Goal: Use online tool/utility: Utilize a website feature to perform a specific function

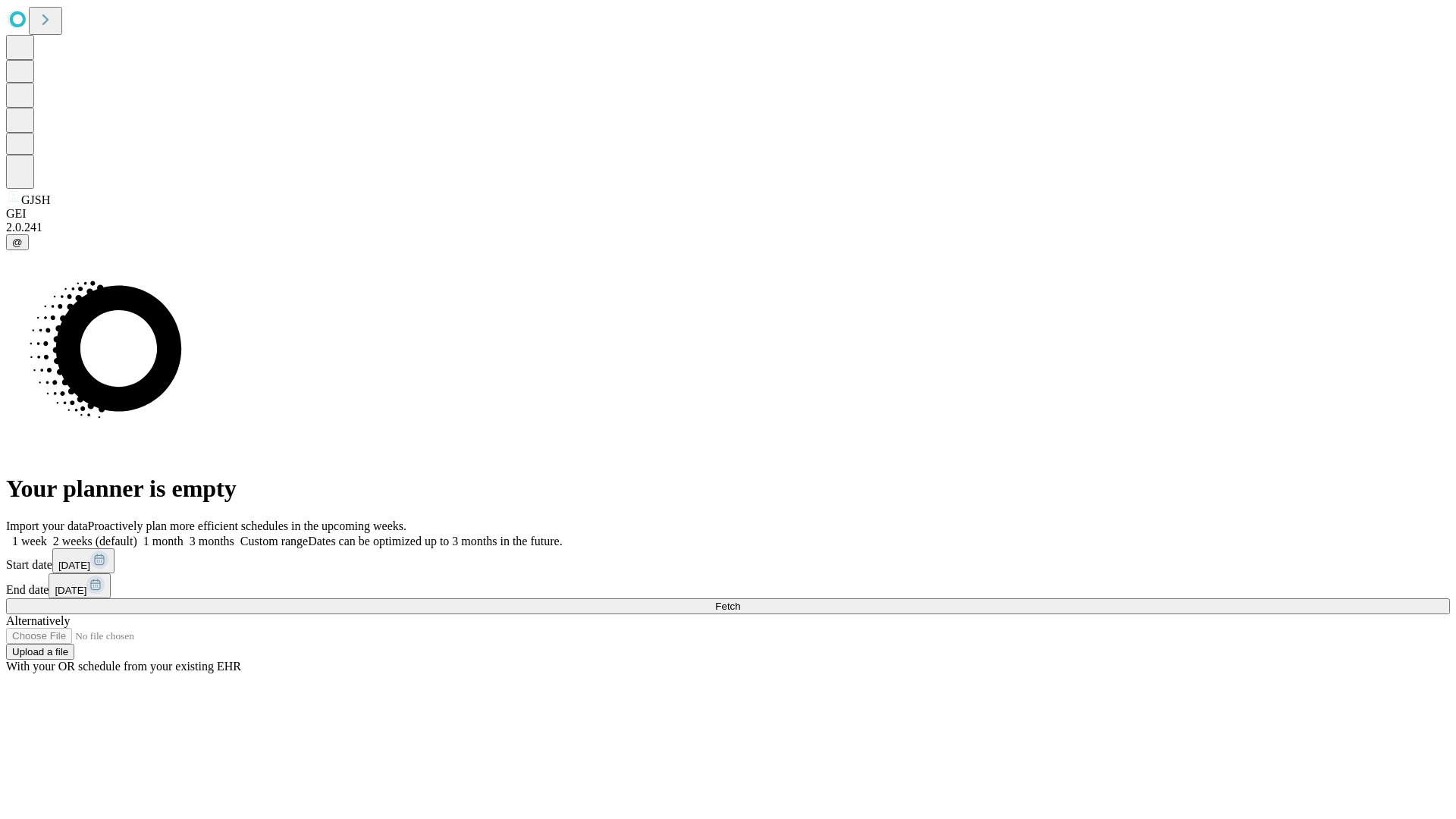
click at [1175, 598] on button "Fetch" at bounding box center [728, 606] width 1444 height 16
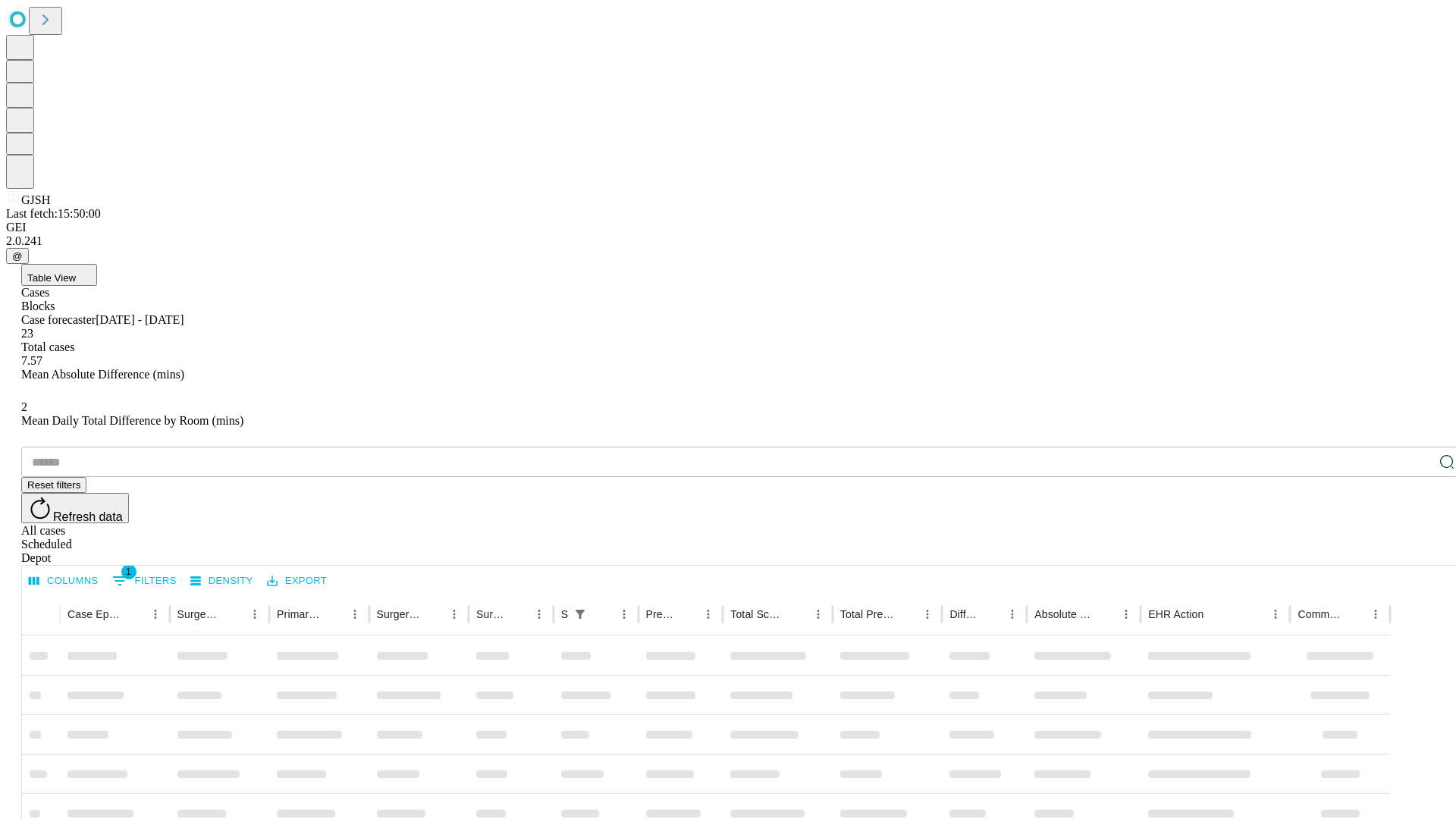
click at [76, 272] on span "Table View" at bounding box center [51, 278] width 49 height 12
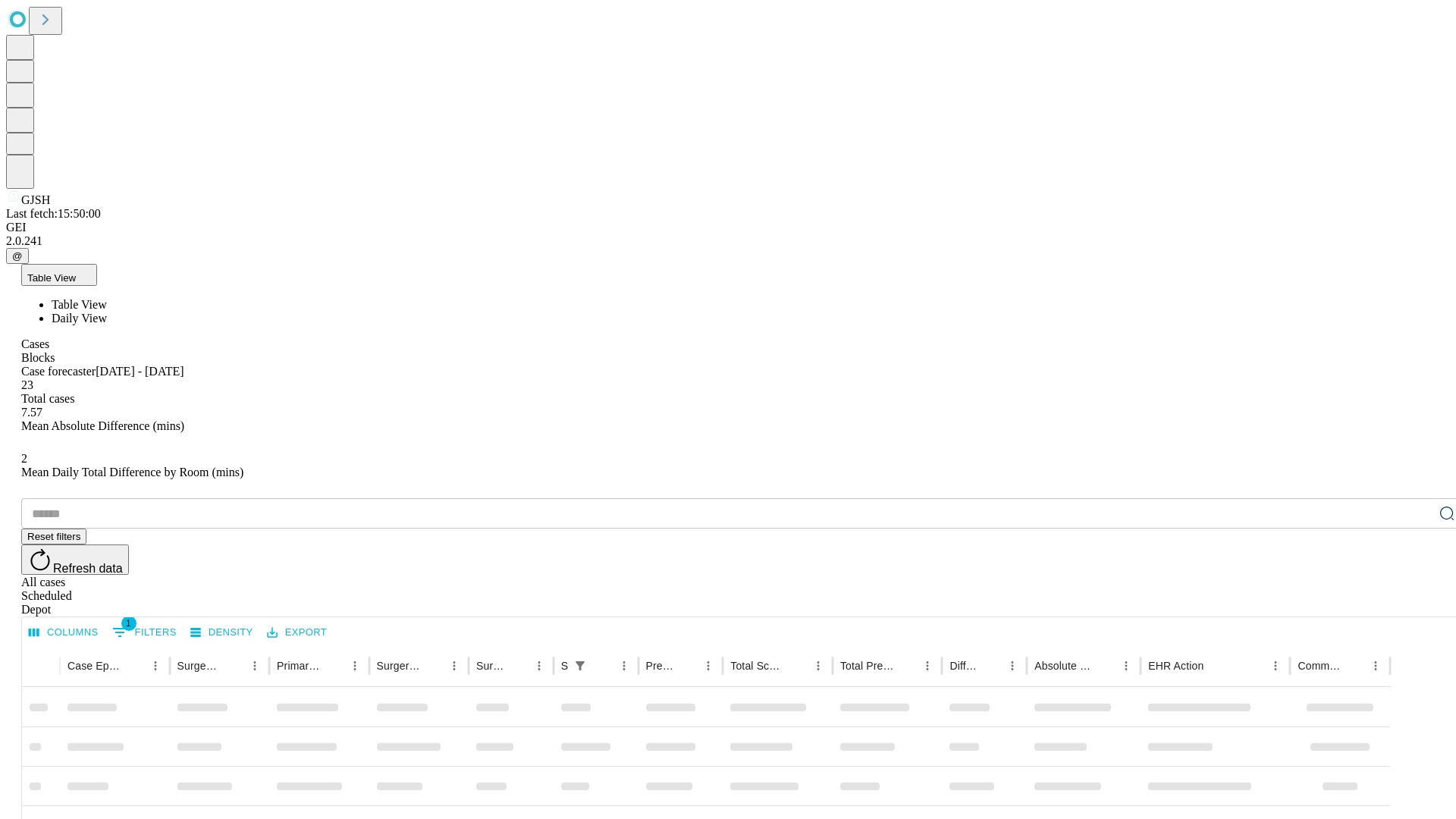
click at [107, 311] on span "Daily View" at bounding box center [79, 318] width 55 height 13
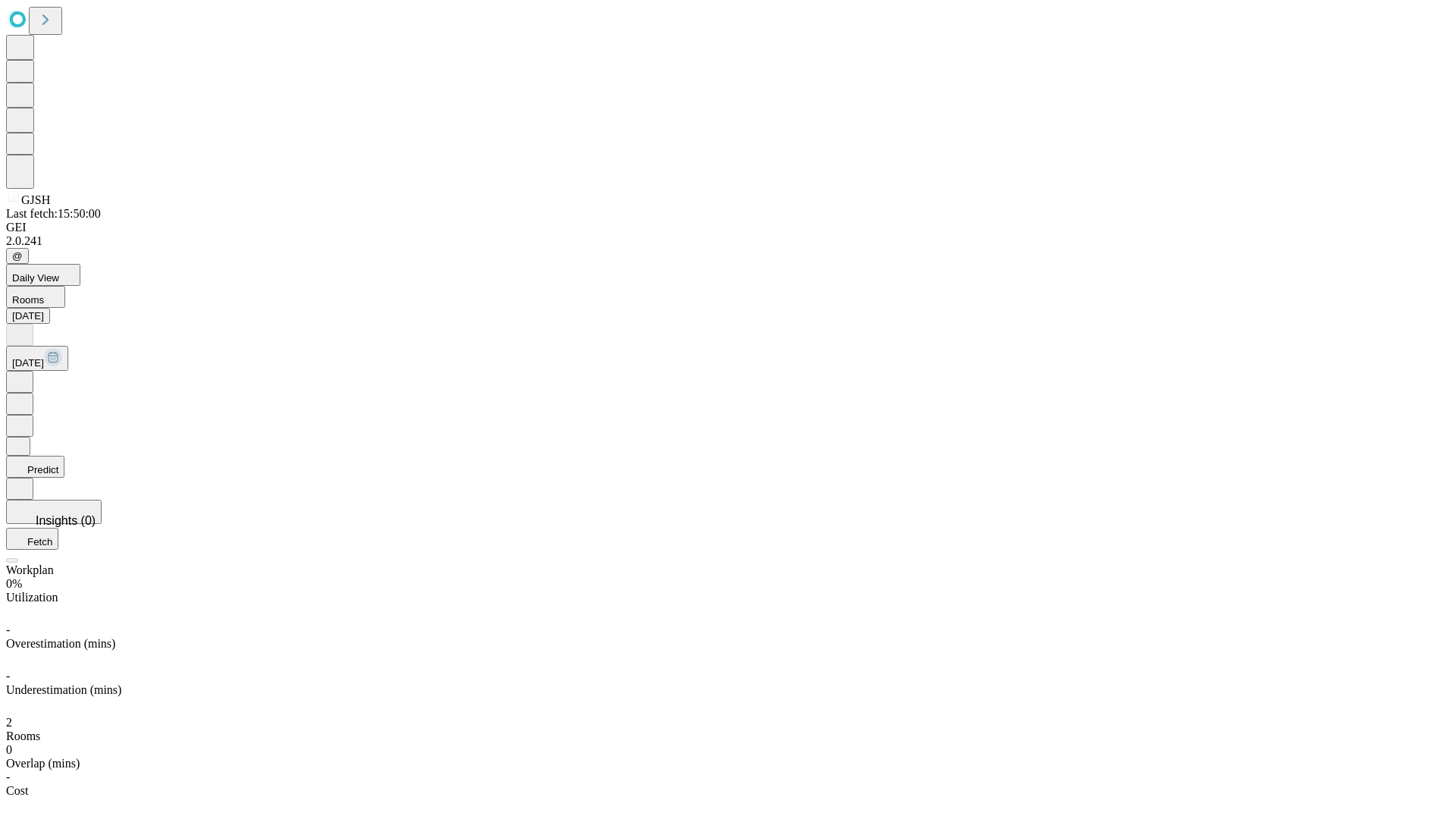
click at [64, 456] on button "Predict" at bounding box center [35, 466] width 59 height 22
